Goal: Check status: Check status

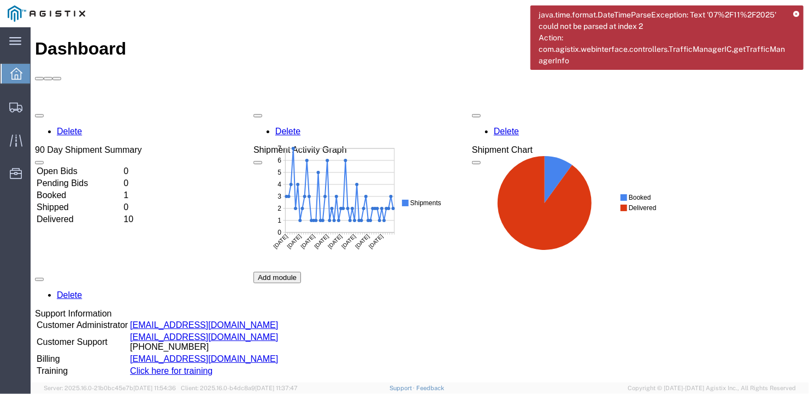
click at [796, 12] on icon at bounding box center [796, 14] width 6 height 6
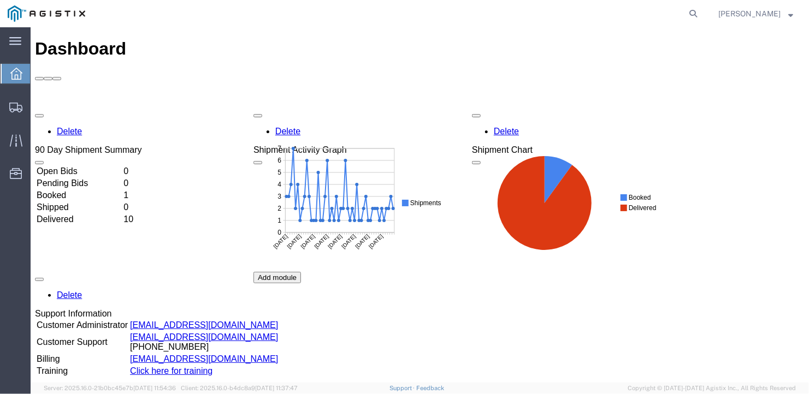
click at [94, 213] on td "Delivered" at bounding box center [78, 218] width 86 height 11
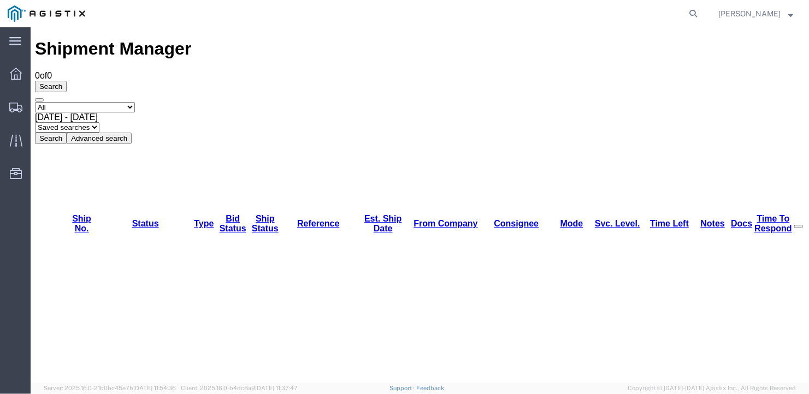
click at [70, 102] on select "Select status Active (AC, O, P) All Approved Awaiting Confirmation (AC) Booked …" at bounding box center [84, 107] width 100 height 10
select select "DLVD"
click at [34, 102] on select "Select status Active (AC, O, P) All Approved Awaiting Confirmation (AC) Booked …" at bounding box center [84, 107] width 100 height 10
click at [66, 132] on button "Search" at bounding box center [50, 137] width 32 height 11
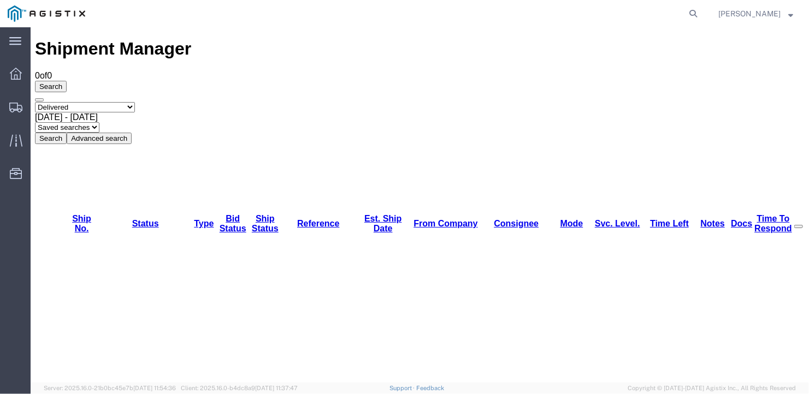
drag, startPoint x: 769, startPoint y: 75, endPoint x: 737, endPoint y: 79, distance: 31.8
click at [594, 16] on agx-global-search at bounding box center [527, 13] width 349 height 27
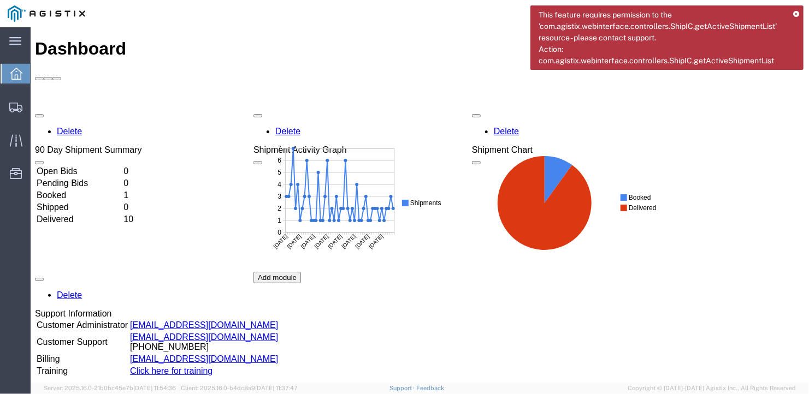
click at [76, 159] on div "Delete 90 Day Shipment Summary Open Bids 0 Pending Bids 0 Booked 1 Shipped 0 De…" at bounding box center [418, 272] width 769 height 328
click at [76, 213] on td "Delivered" at bounding box center [78, 218] width 86 height 11
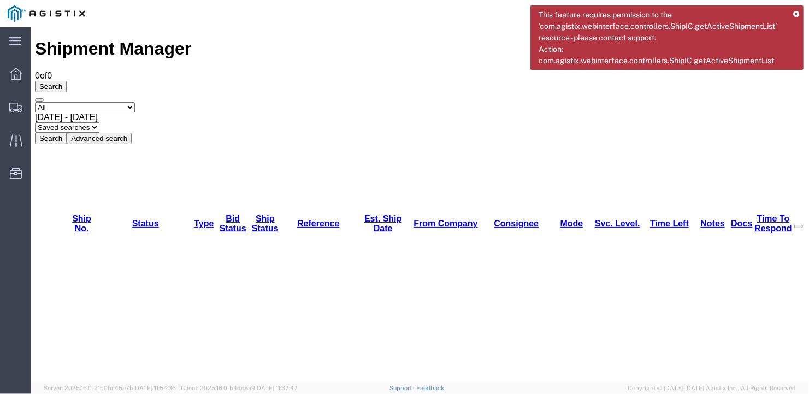
click at [134, 102] on select "Select status Active (AC, O, P) All Approved Awaiting Confirmation (AC) Booked …" at bounding box center [84, 107] width 100 height 10
select select "DLVD"
click at [34, 102] on select "Select status Active (AC, O, P) All Approved Awaiting Confirmation (AC) Booked …" at bounding box center [84, 107] width 100 height 10
click at [66, 132] on button "Search" at bounding box center [50, 137] width 32 height 11
click at [10, 78] on icon at bounding box center [16, 74] width 12 height 12
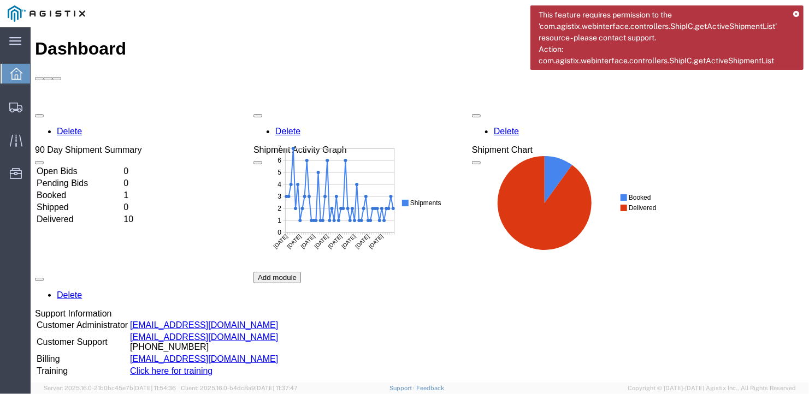
click at [168, 366] on link "Click here for training" at bounding box center [170, 370] width 82 height 9
click at [38, 106] on span "Shipments" at bounding box center [34, 107] width 8 height 22
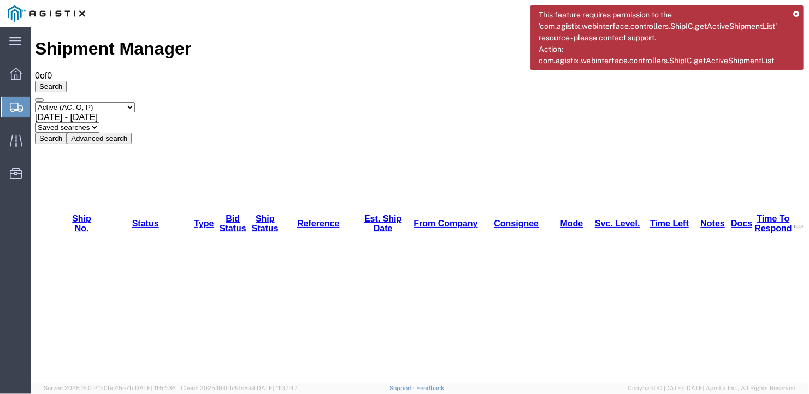
click at [97, 112] on span "Jul 15th 2025 - Aug 15th 2025" at bounding box center [65, 116] width 63 height 9
click at [66, 132] on button "Search" at bounding box center [50, 137] width 32 height 11
click at [794, 9] on div "This feature requires permission to the 'com.agistix.webinterface.controllers.S…" at bounding box center [666, 37] width 273 height 64
click at [794, 11] on icon at bounding box center [796, 14] width 6 height 6
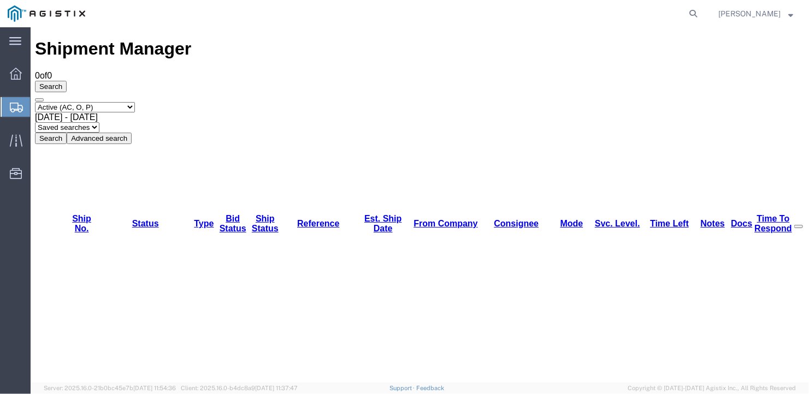
click at [792, 15] on strong "button" at bounding box center [790, 13] width 5 height 4
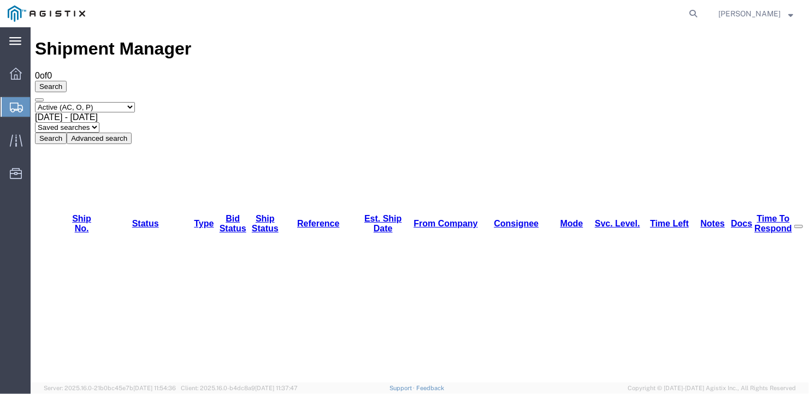
click at [19, 48] on div "main_menu Created with Sketch." at bounding box center [15, 40] width 31 height 27
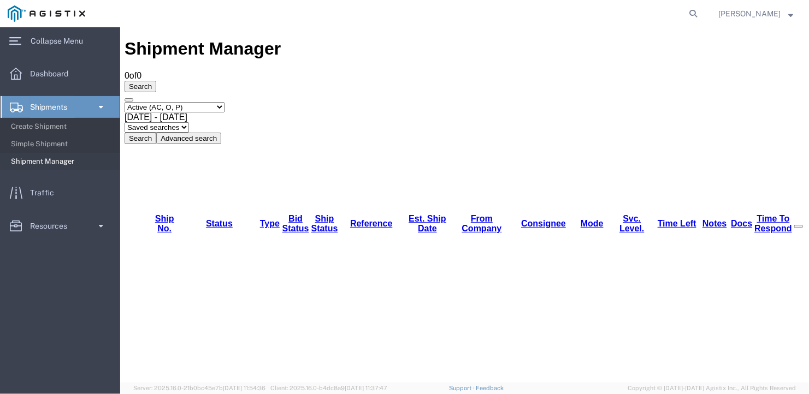
click at [41, 161] on span "Shipment Manager" at bounding box center [61, 162] width 101 height 22
click at [82, 106] on link "Shipments" at bounding box center [60, 107] width 119 height 22
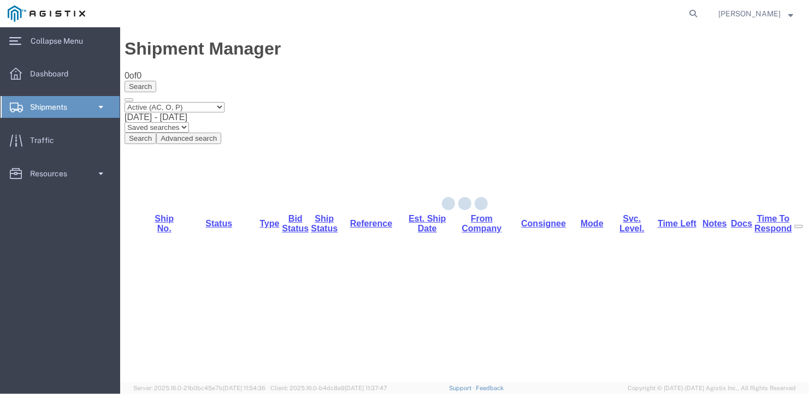
click at [82, 106] on link "Shipments" at bounding box center [60, 107] width 119 height 22
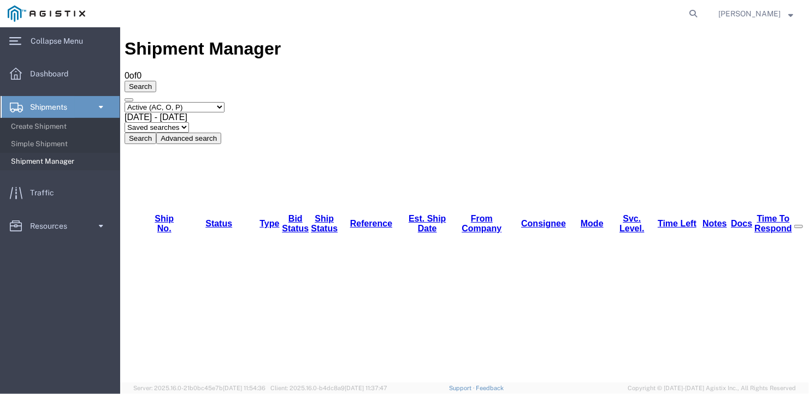
click at [48, 162] on span "Shipment Manager" at bounding box center [61, 162] width 101 height 22
click at [188, 122] on select "Saved searches" at bounding box center [156, 127] width 64 height 10
drag, startPoint x: 425, startPoint y: 69, endPoint x: 435, endPoint y: 74, distance: 11.0
click at [188, 122] on select "Saved searches" at bounding box center [156, 127] width 64 height 10
click at [687, 8] on icon at bounding box center [692, 13] width 15 height 15
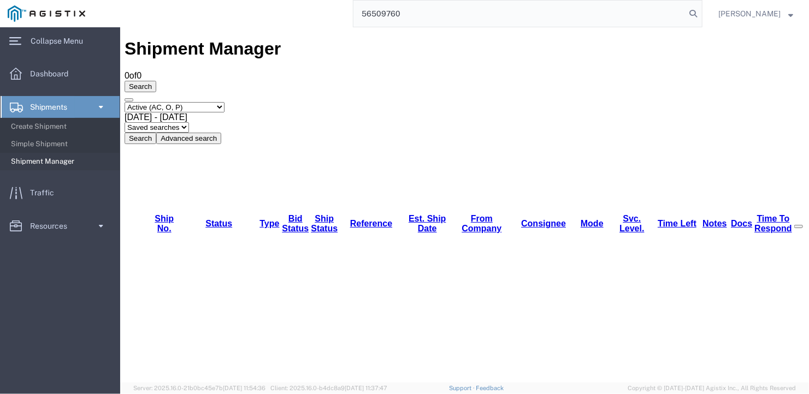
type input "56509760"
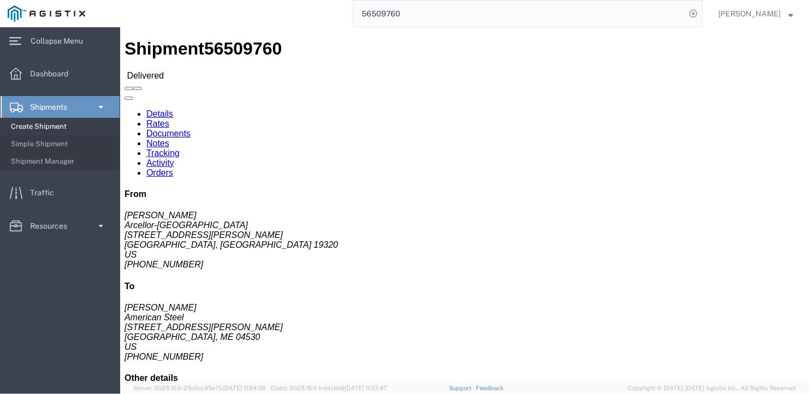
click link "Tracking"
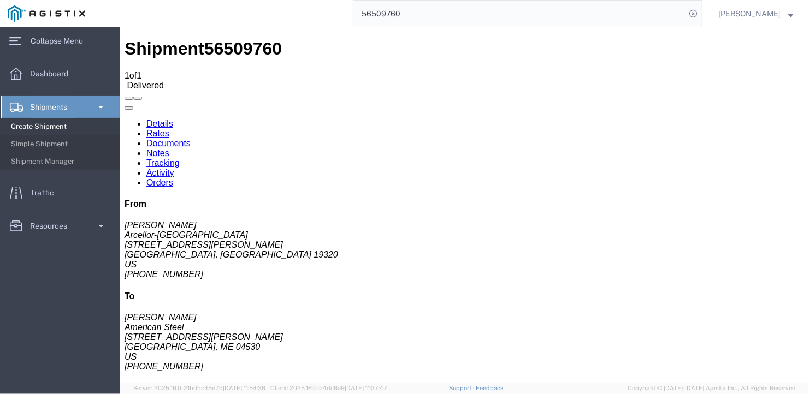
click at [174, 168] on link "Activity" at bounding box center [160, 172] width 28 height 9
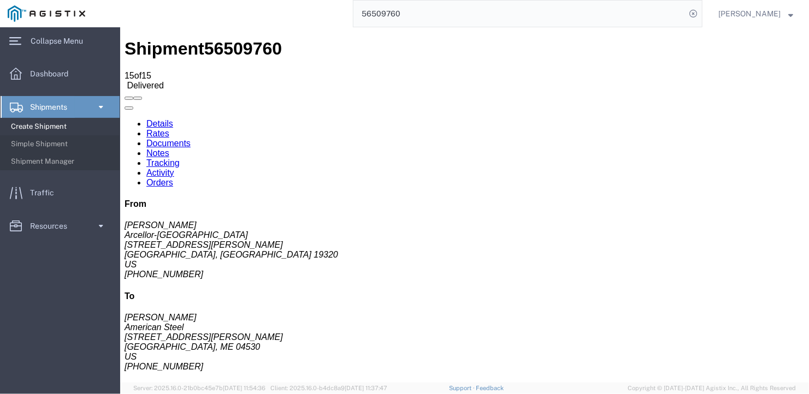
click at [173, 177] on link "Orders" at bounding box center [159, 181] width 27 height 9
click at [190, 138] on link "Documents" at bounding box center [168, 142] width 44 height 9
click at [169, 128] on link "Rates" at bounding box center [157, 132] width 23 height 9
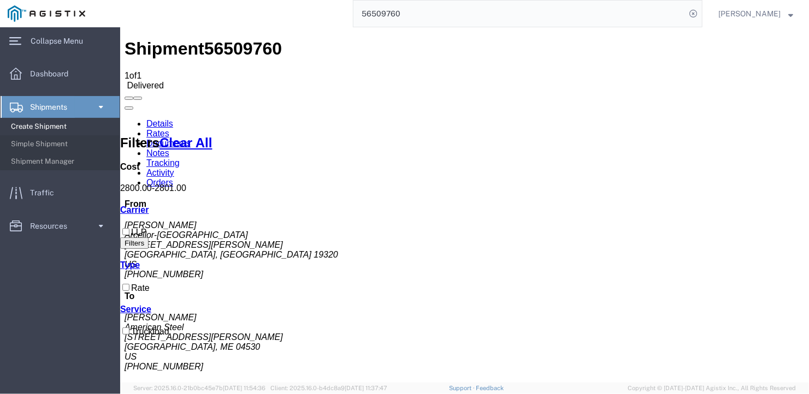
click at [149, 118] on link "Details" at bounding box center [159, 122] width 27 height 9
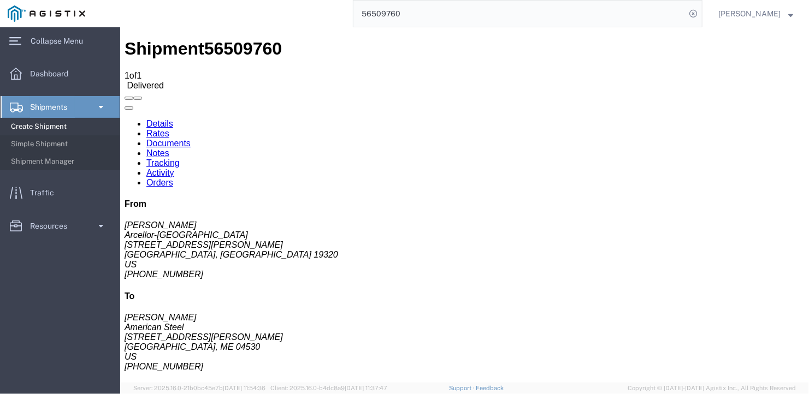
click link "Rates"
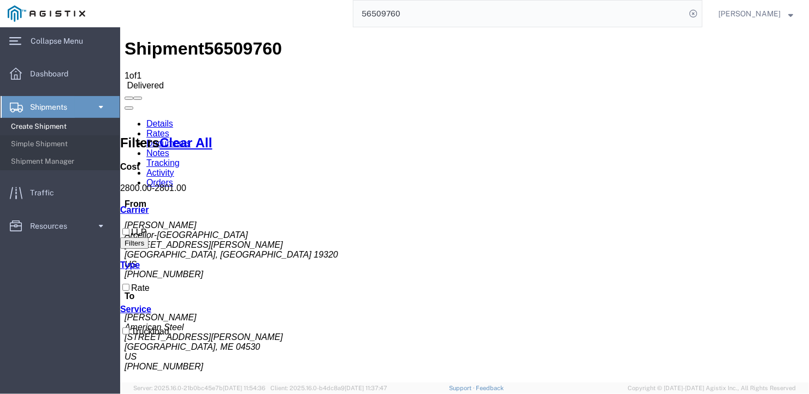
click at [212, 135] on icon at bounding box center [212, 142] width 0 height 15
checkbox input "true"
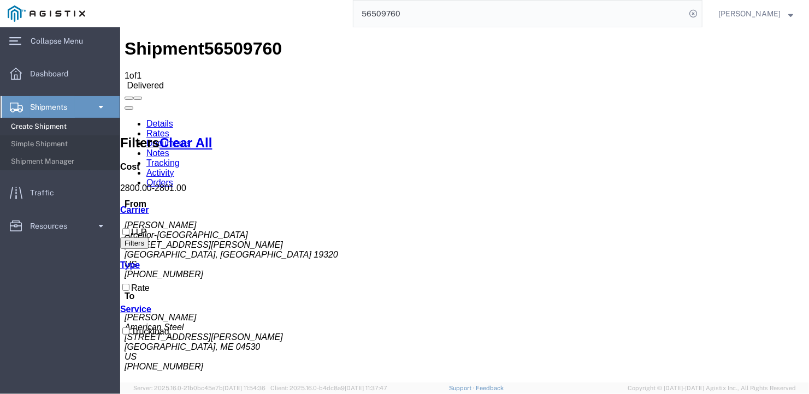
click at [190, 138] on link "Documents" at bounding box center [168, 142] width 44 height 9
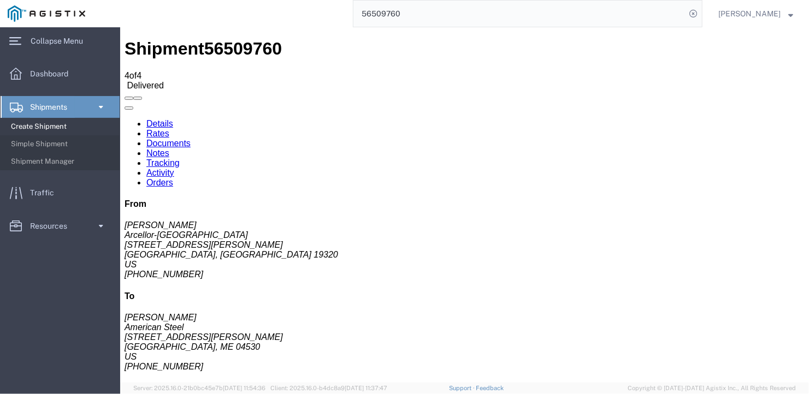
click at [169, 148] on link "Notes" at bounding box center [157, 152] width 23 height 9
click at [179, 158] on link "Tracking" at bounding box center [162, 162] width 33 height 9
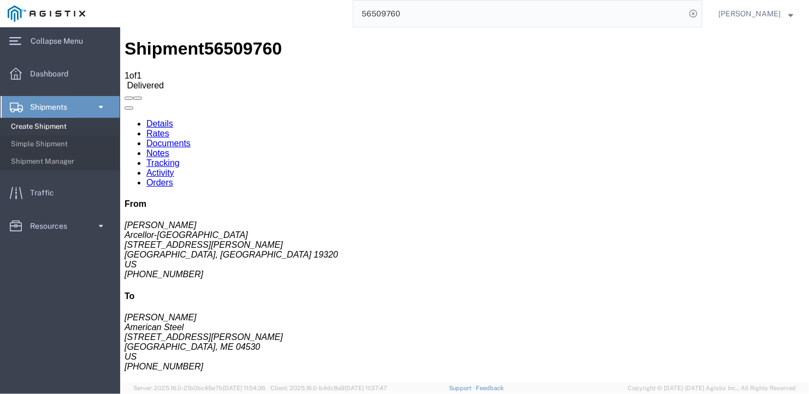
click at [174, 168] on link "Activity" at bounding box center [160, 172] width 28 height 9
click at [173, 177] on link "Orders" at bounding box center [159, 181] width 27 height 9
click at [151, 118] on link "Details" at bounding box center [159, 122] width 27 height 9
click span
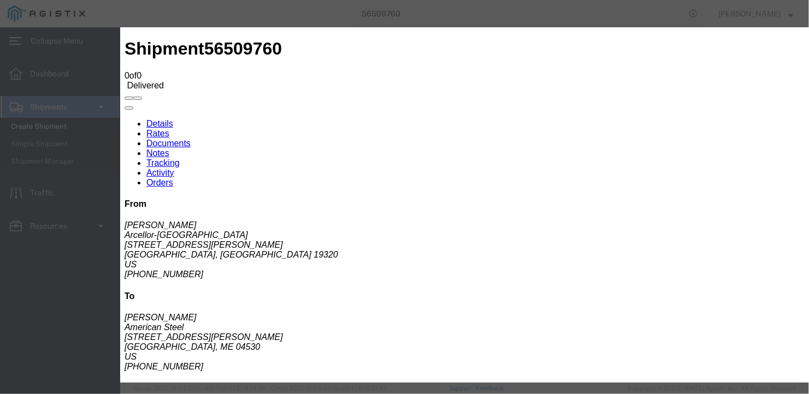
click td "56509760"
click span
click icon "button"
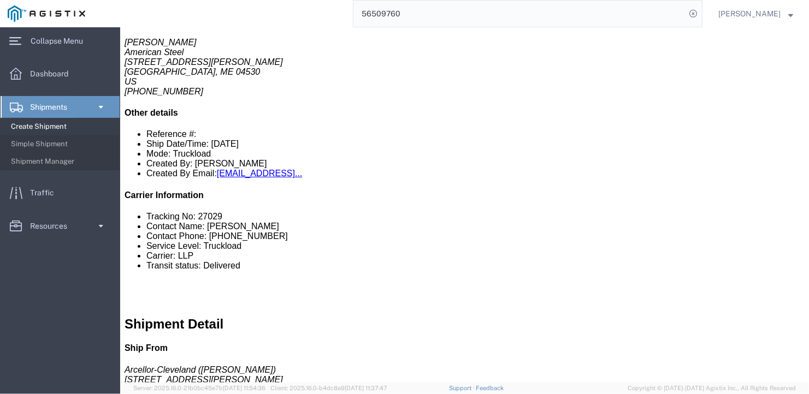
scroll to position [2, 0]
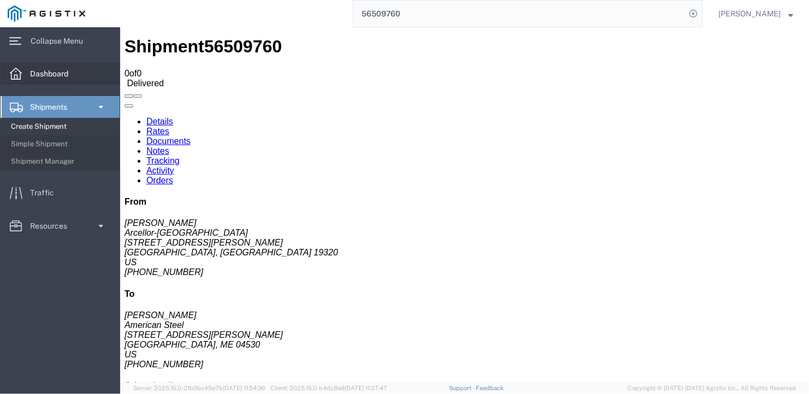
click at [60, 68] on span "Dashboard" at bounding box center [53, 74] width 46 height 22
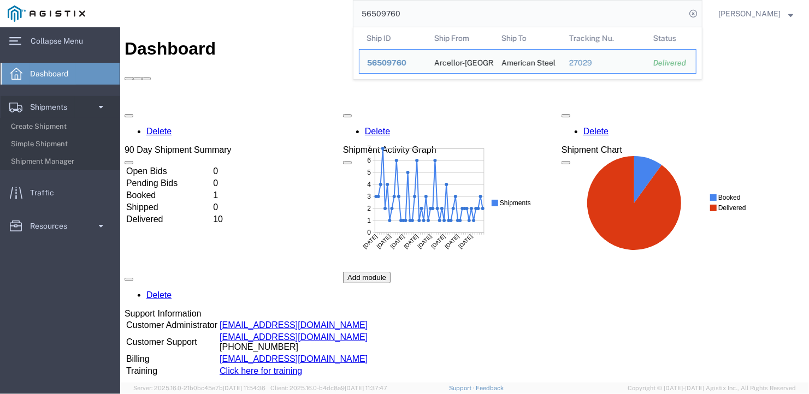
click at [418, 9] on input "56509760" at bounding box center [519, 14] width 332 height 26
drag, startPoint x: 418, startPoint y: 9, endPoint x: 188, endPoint y: 15, distance: 230.0
click at [188, 15] on div "56509760 Ship ID Ship From Ship To Tracking Nu. Status Ship ID 56509760 Ship Fr…" at bounding box center [397, 13] width 609 height 27
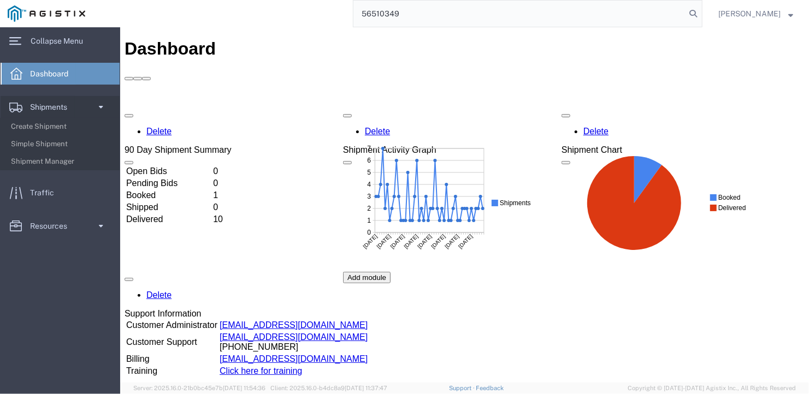
type input "56510349"
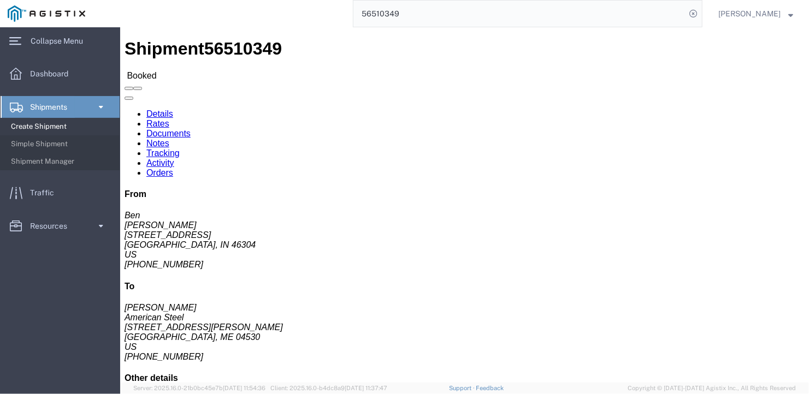
click span
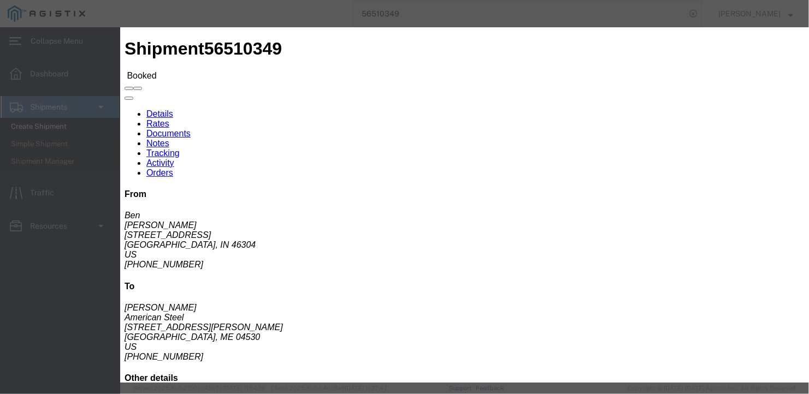
click span
click button "Close"
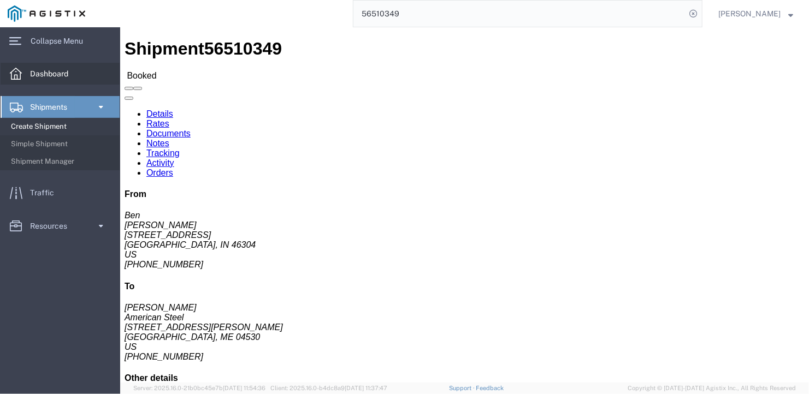
click at [74, 75] on span "Dashboard" at bounding box center [53, 74] width 46 height 22
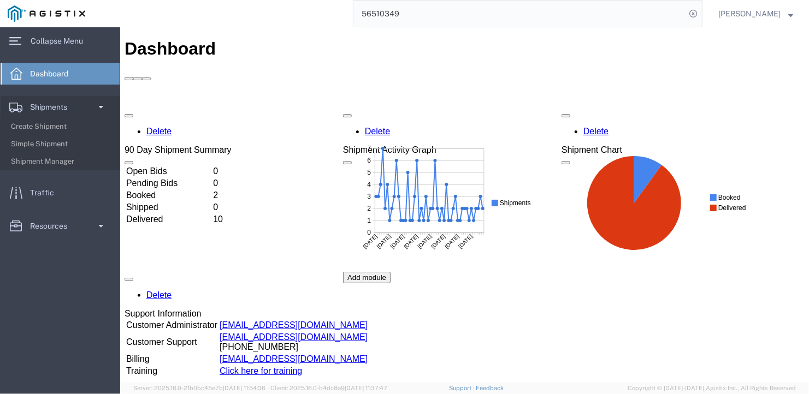
click at [154, 189] on td "Booked" at bounding box center [168, 194] width 86 height 11
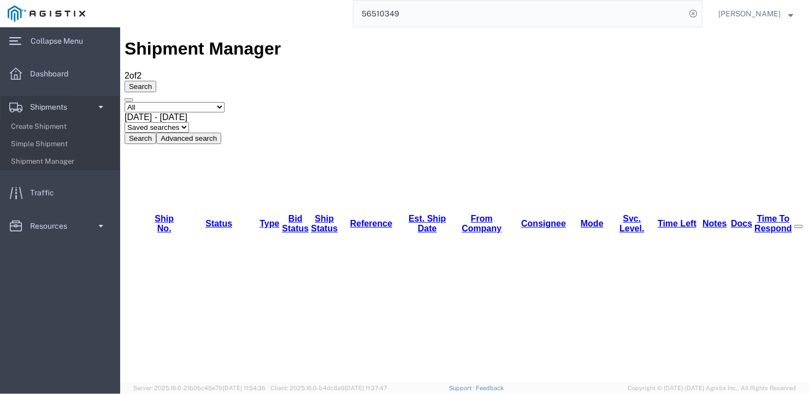
checkbox input "true"
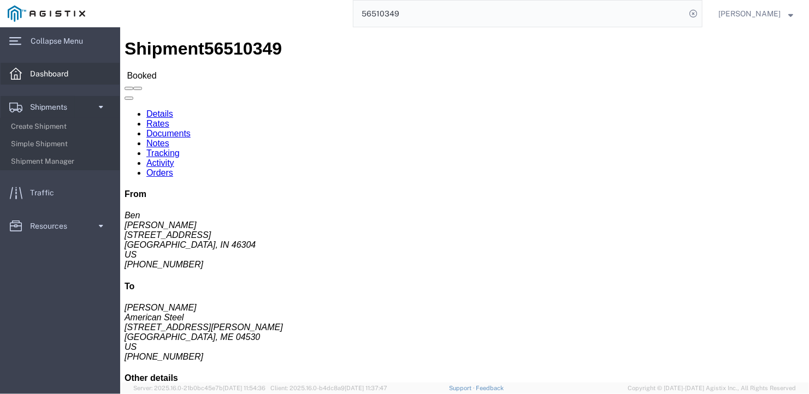
click at [56, 67] on span "Dashboard" at bounding box center [53, 74] width 46 height 22
